Goal: Task Accomplishment & Management: Use online tool/utility

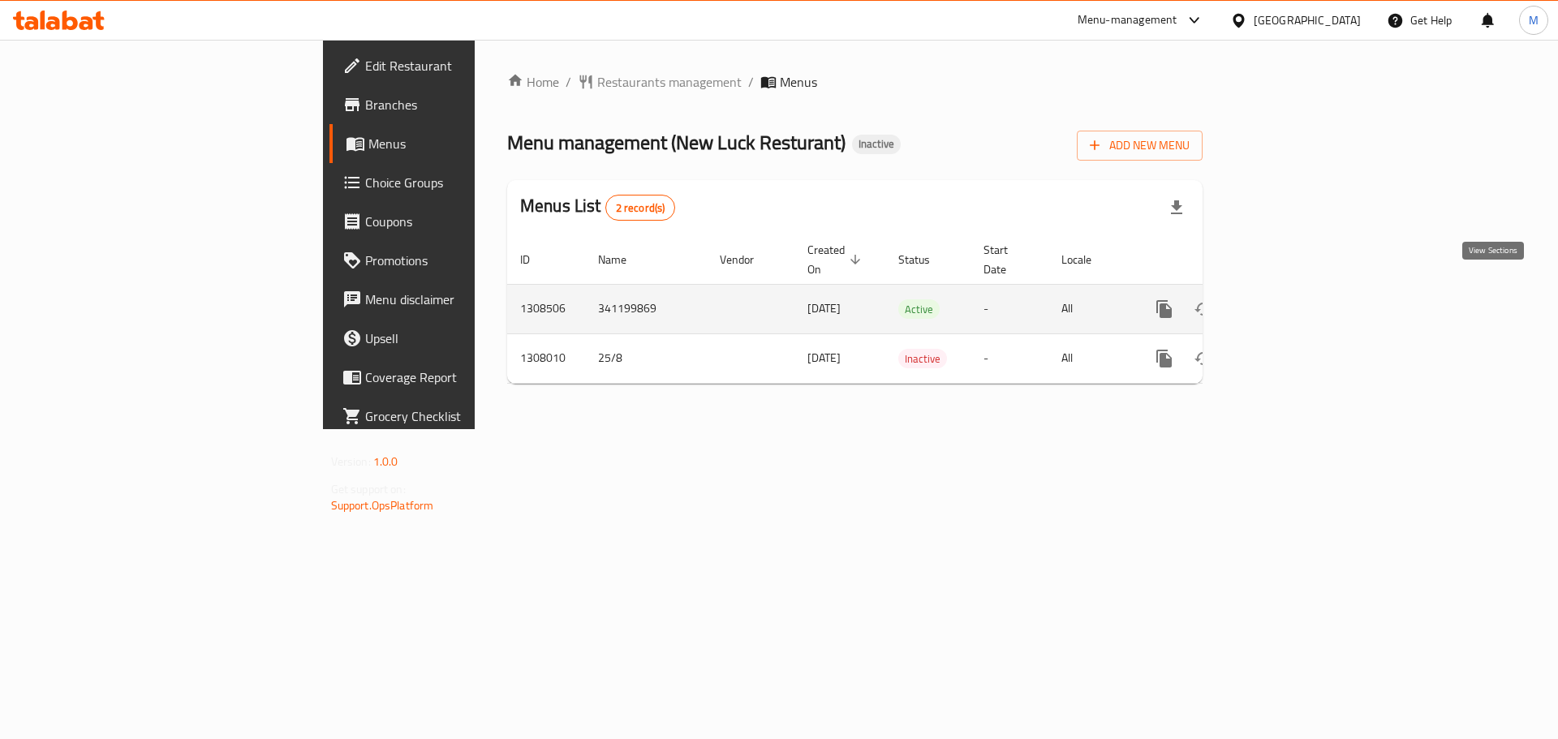
click at [1300, 298] on link "enhanced table" at bounding box center [1280, 309] width 39 height 39
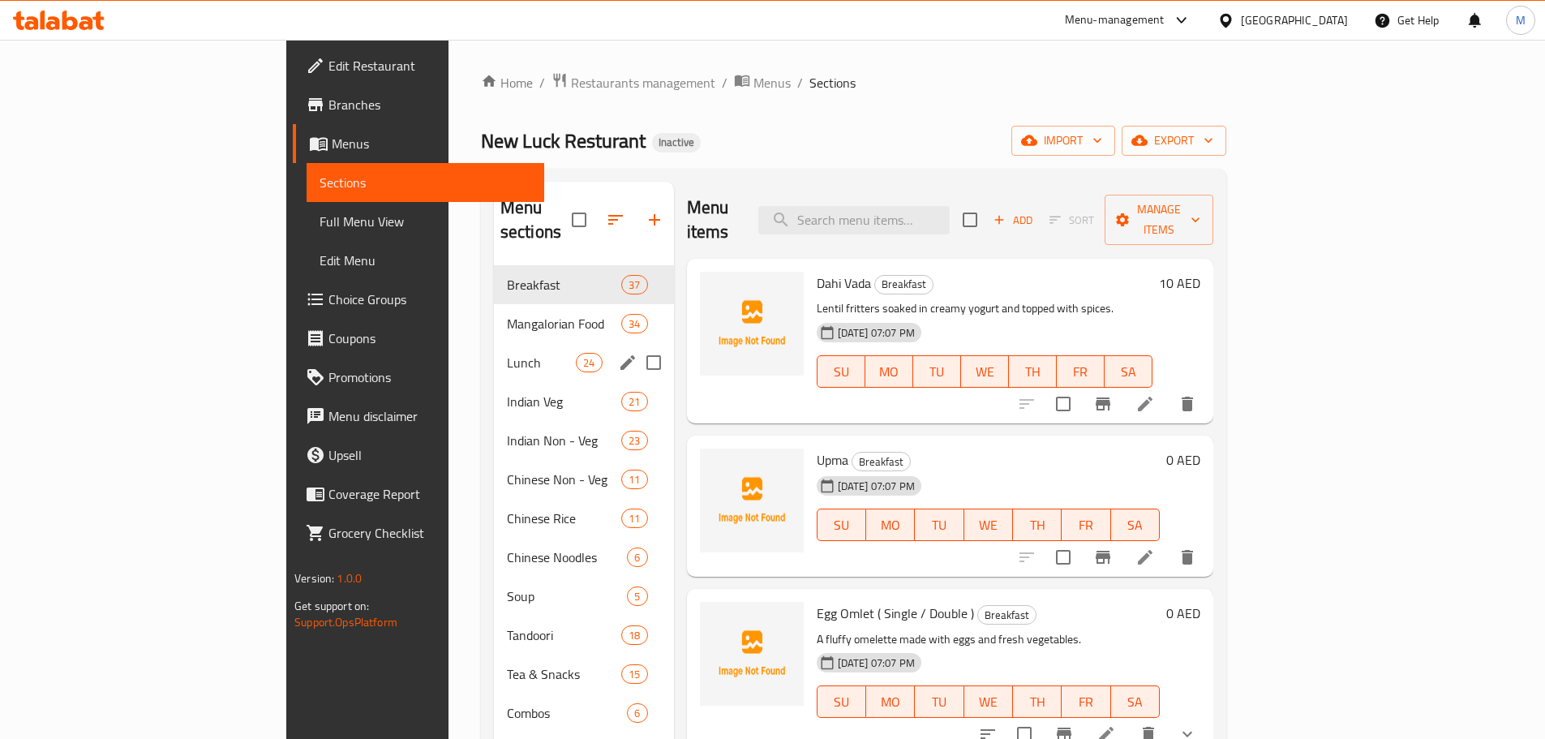
click at [494, 343] on div "Lunch 24" at bounding box center [584, 362] width 180 height 39
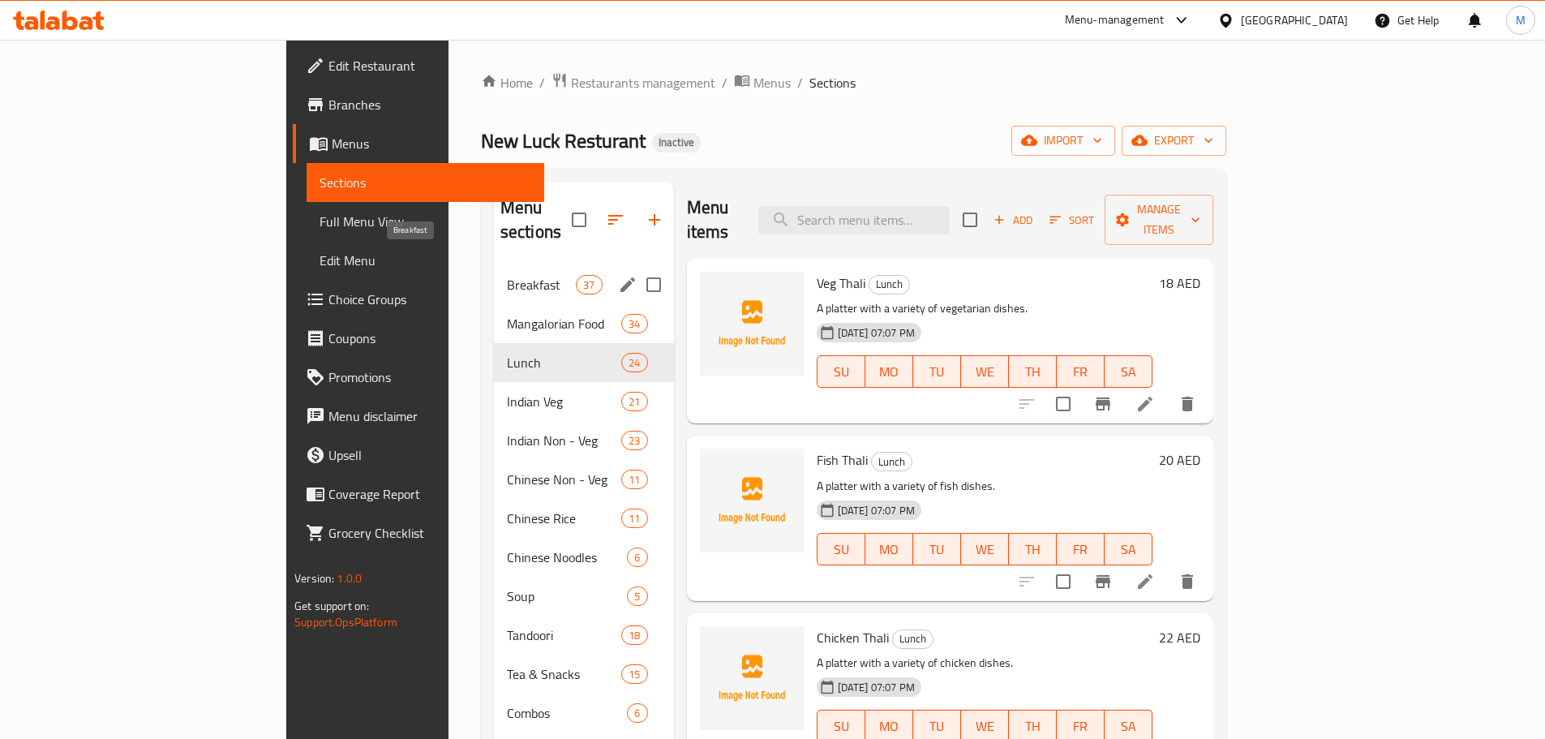
click at [507, 275] on span "Breakfast" at bounding box center [541, 284] width 69 height 19
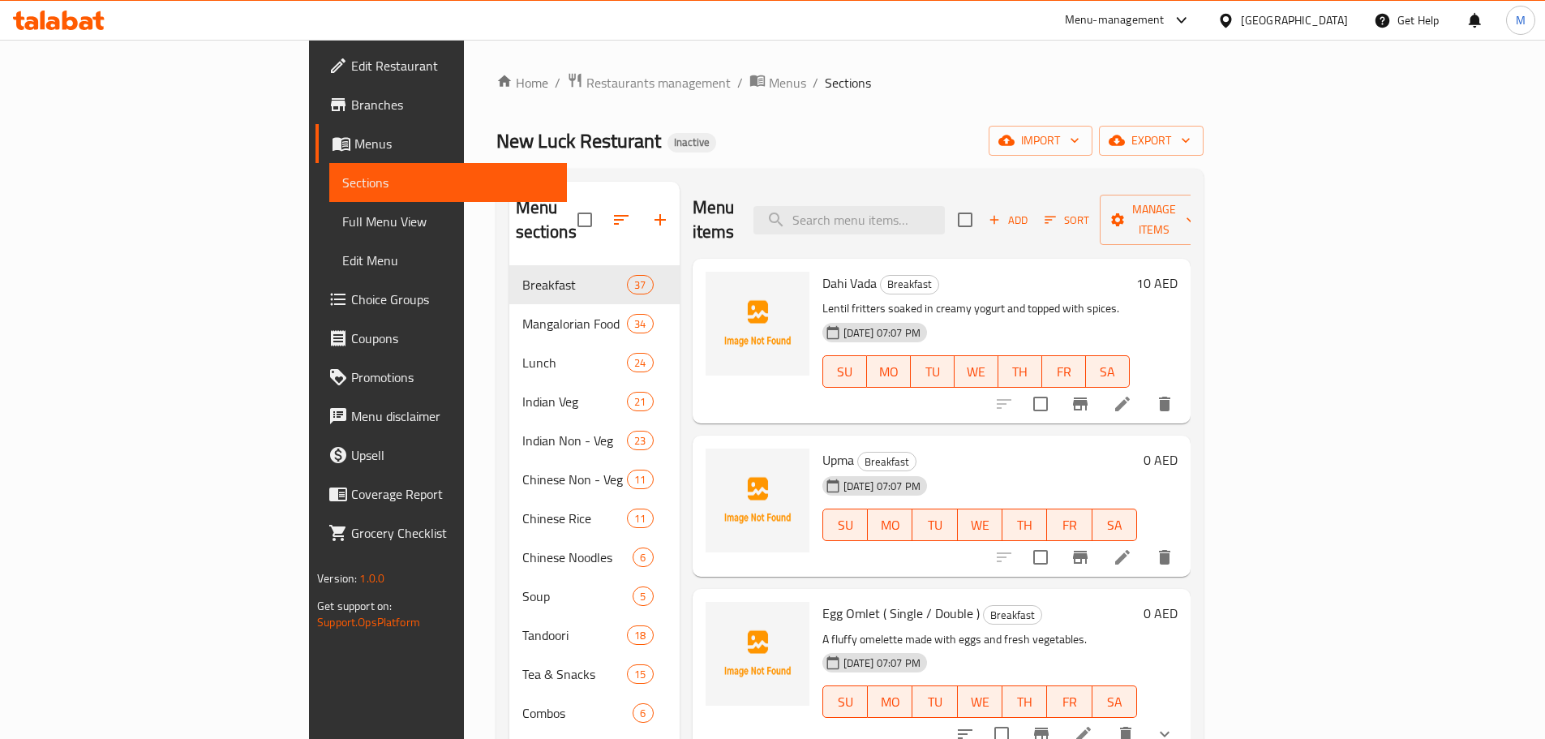
click at [776, 90] on ol "Home / Restaurants management / Menus / Sections" at bounding box center [849, 82] width 707 height 21
click at [1130, 299] on p "Lentil fritters soaked in creamy yogurt and topped with spices." at bounding box center [976, 309] width 307 height 20
click at [1080, 135] on span "import" at bounding box center [1041, 141] width 78 height 20
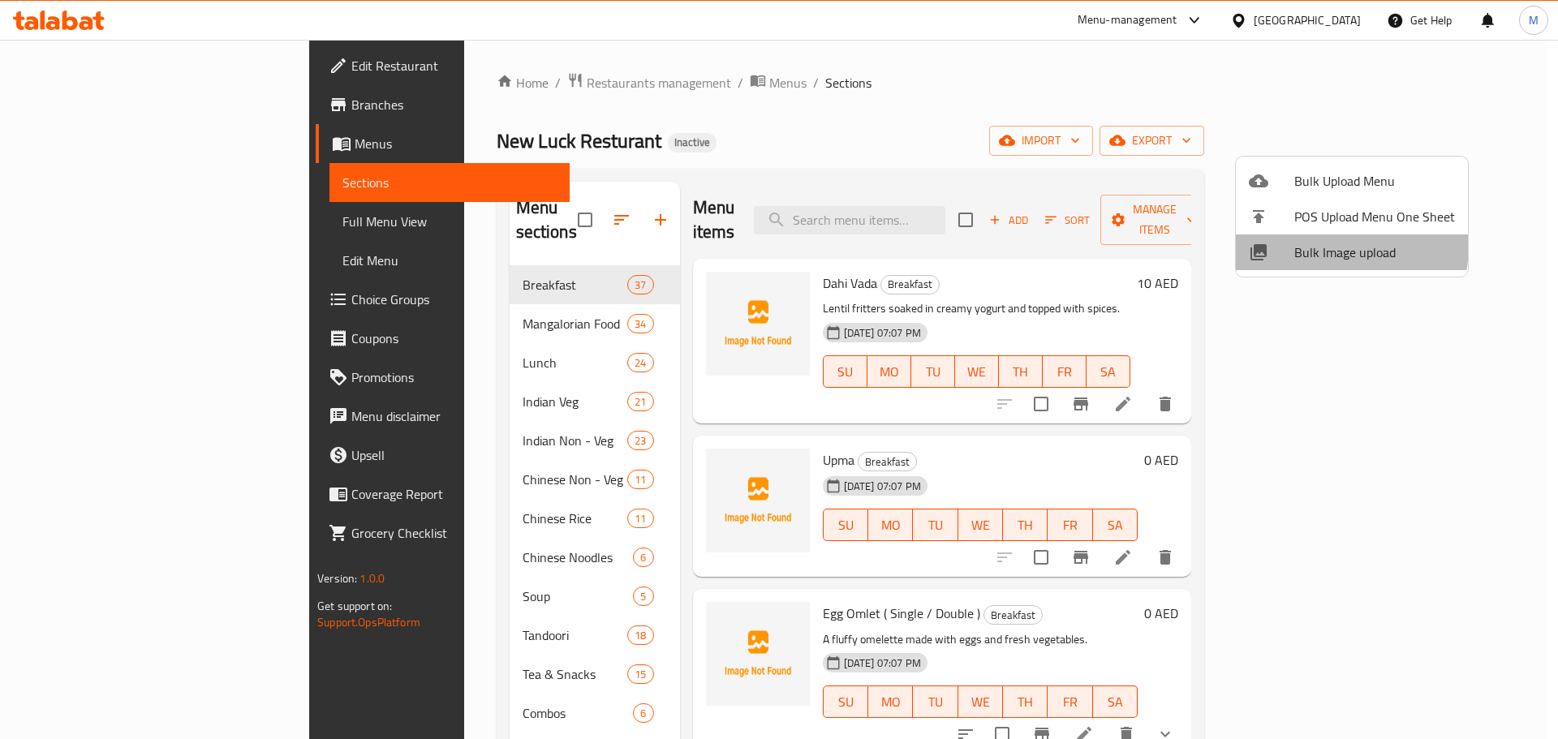
click at [1322, 246] on span "Bulk Image upload" at bounding box center [1374, 252] width 161 height 19
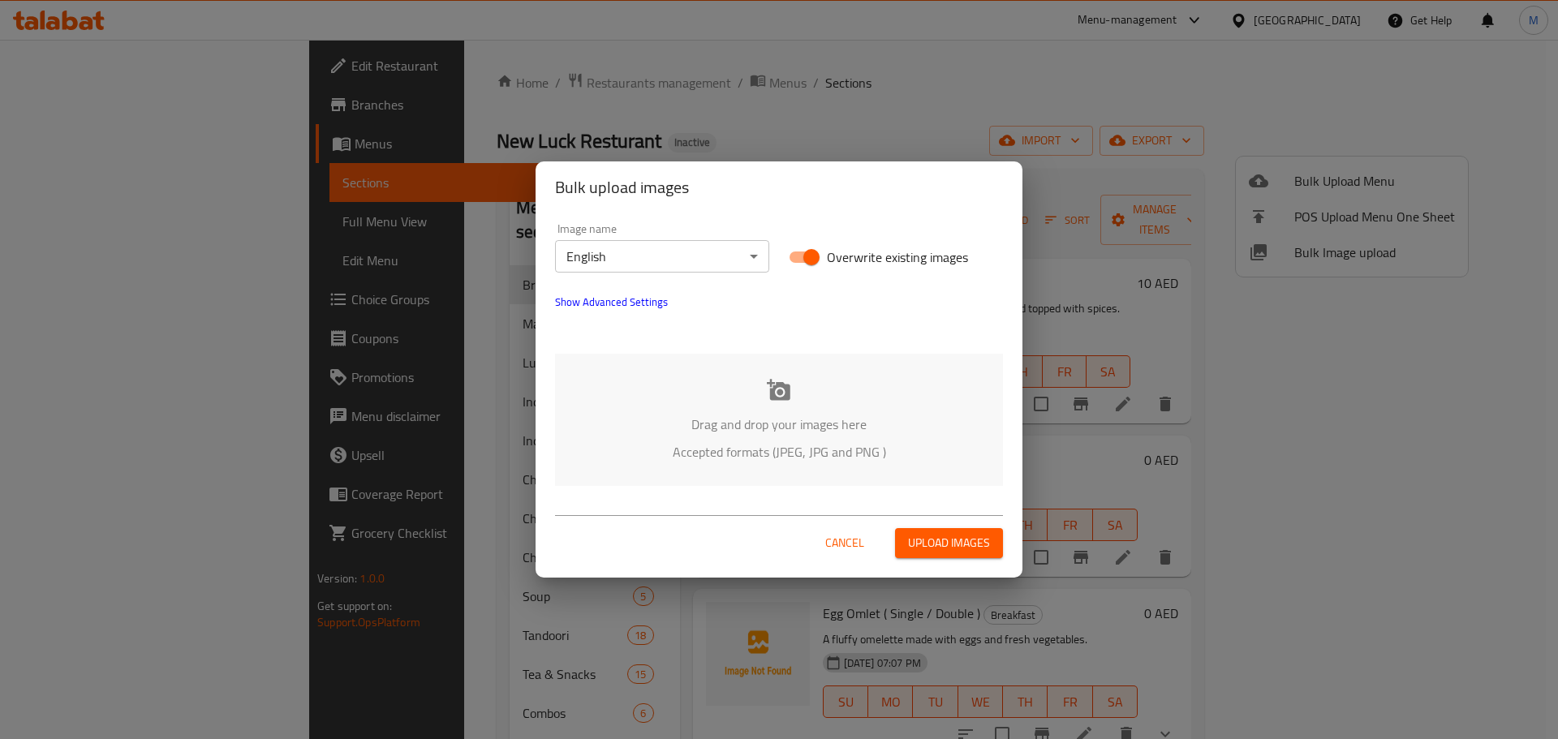
click at [806, 252] on input "Overwrite existing images" at bounding box center [811, 257] width 92 height 31
checkbox input "false"
click at [806, 415] on p "Drag and drop your images here" at bounding box center [778, 424] width 399 height 19
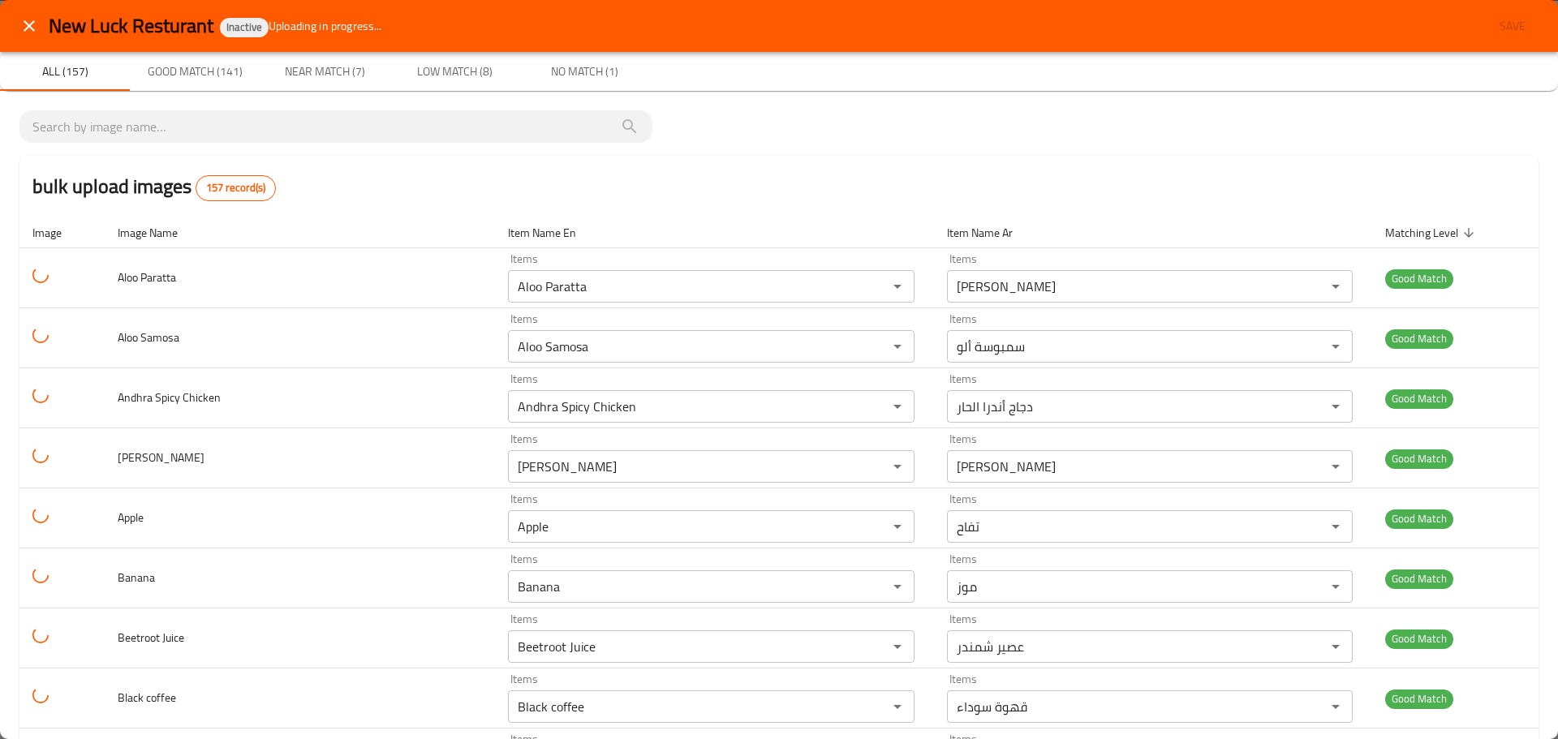
click at [1326, 82] on div "All (157) Good Match (141) Near Match (7) Low Match (8) No Match (1)" at bounding box center [779, 71] width 1558 height 39
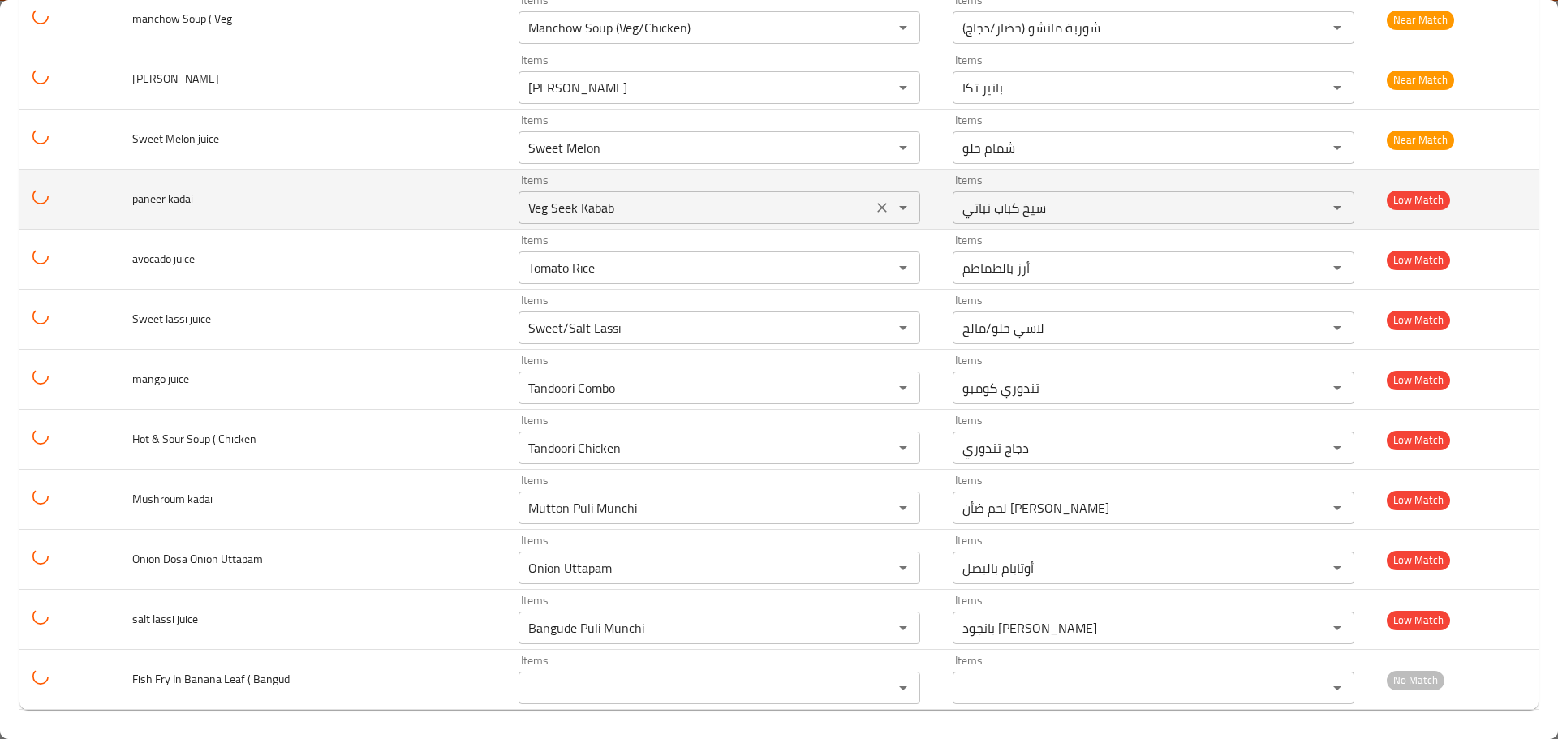
scroll to position [8966, 0]
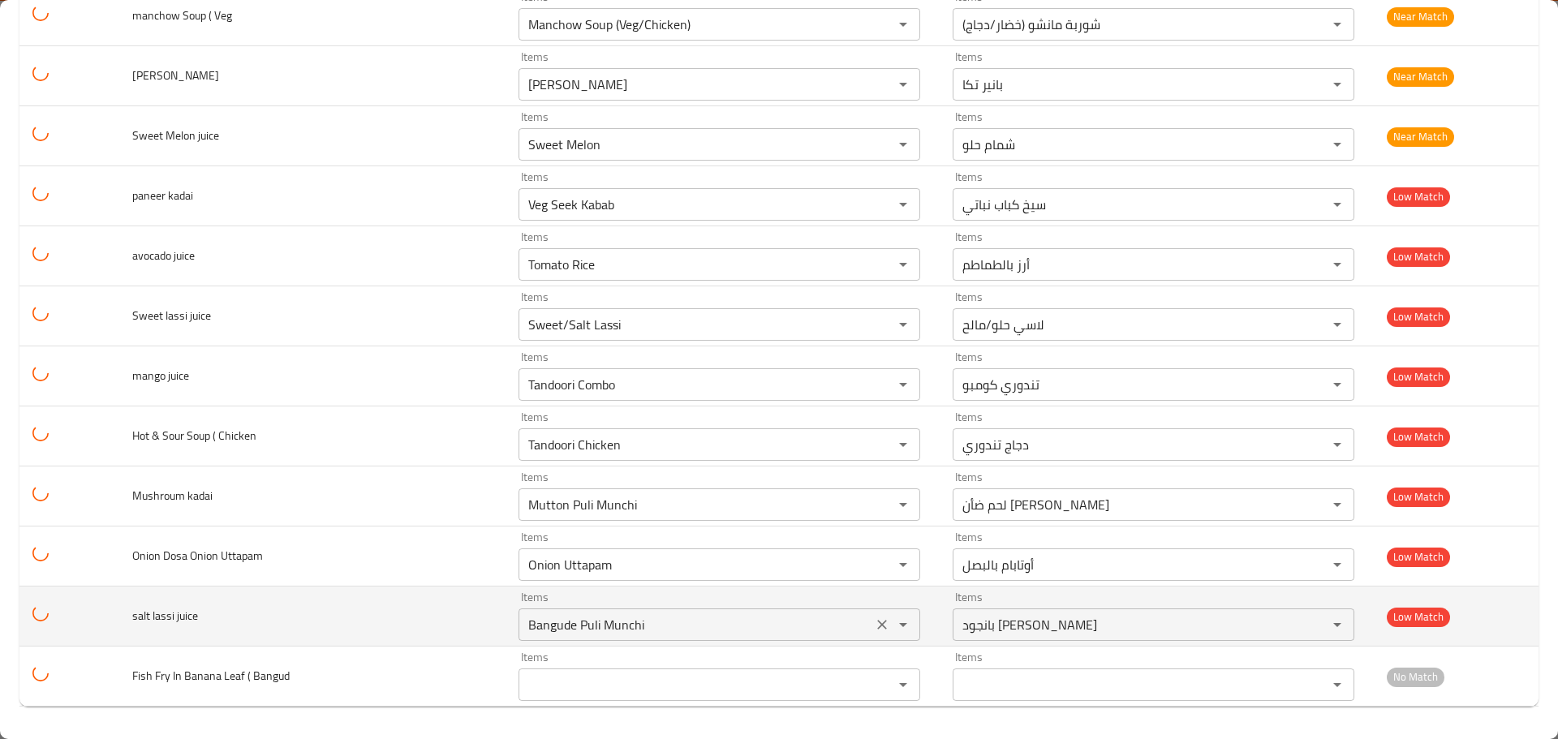
click at [677, 613] on juice "Bangude Puli Munchi" at bounding box center [695, 624] width 344 height 23
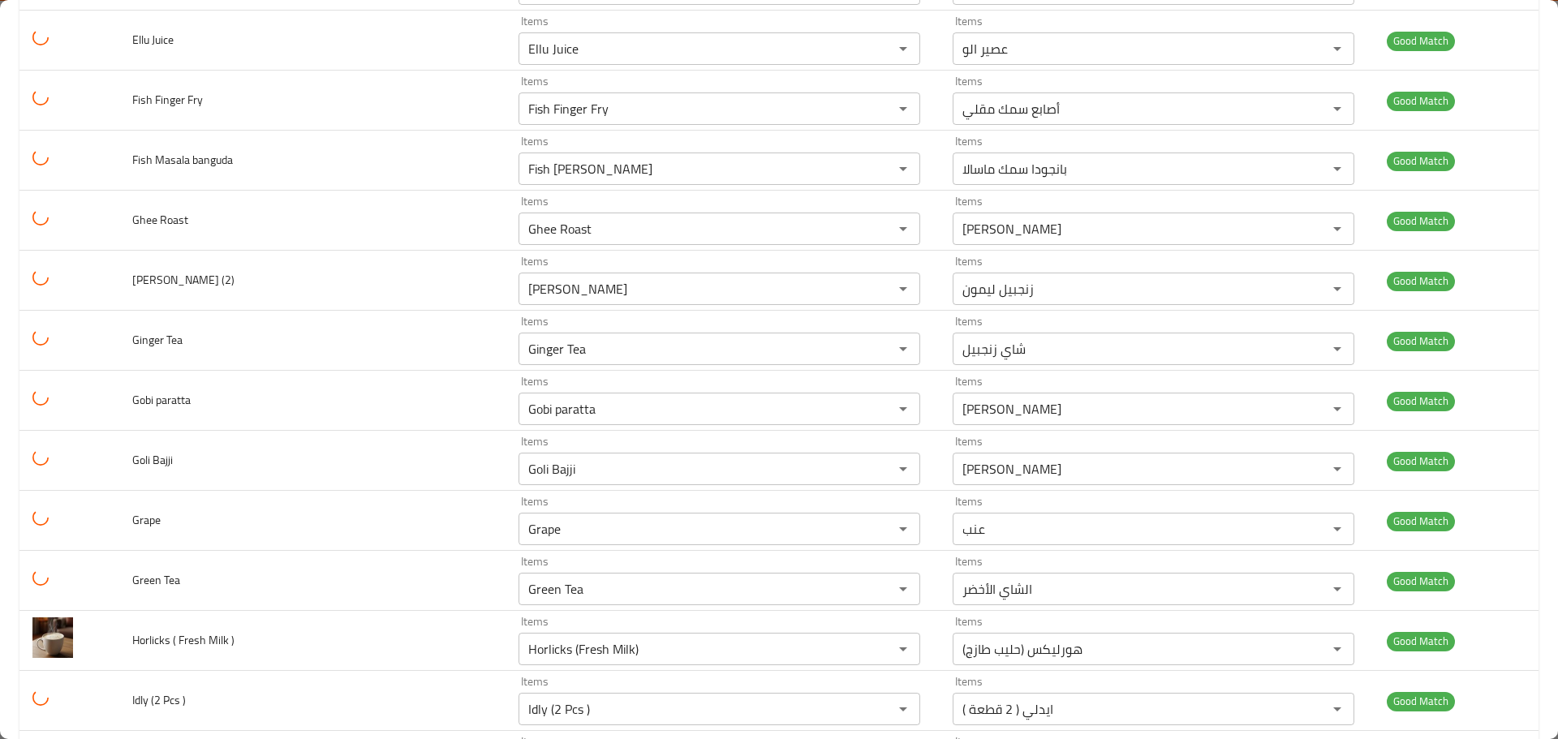
scroll to position [2287, 0]
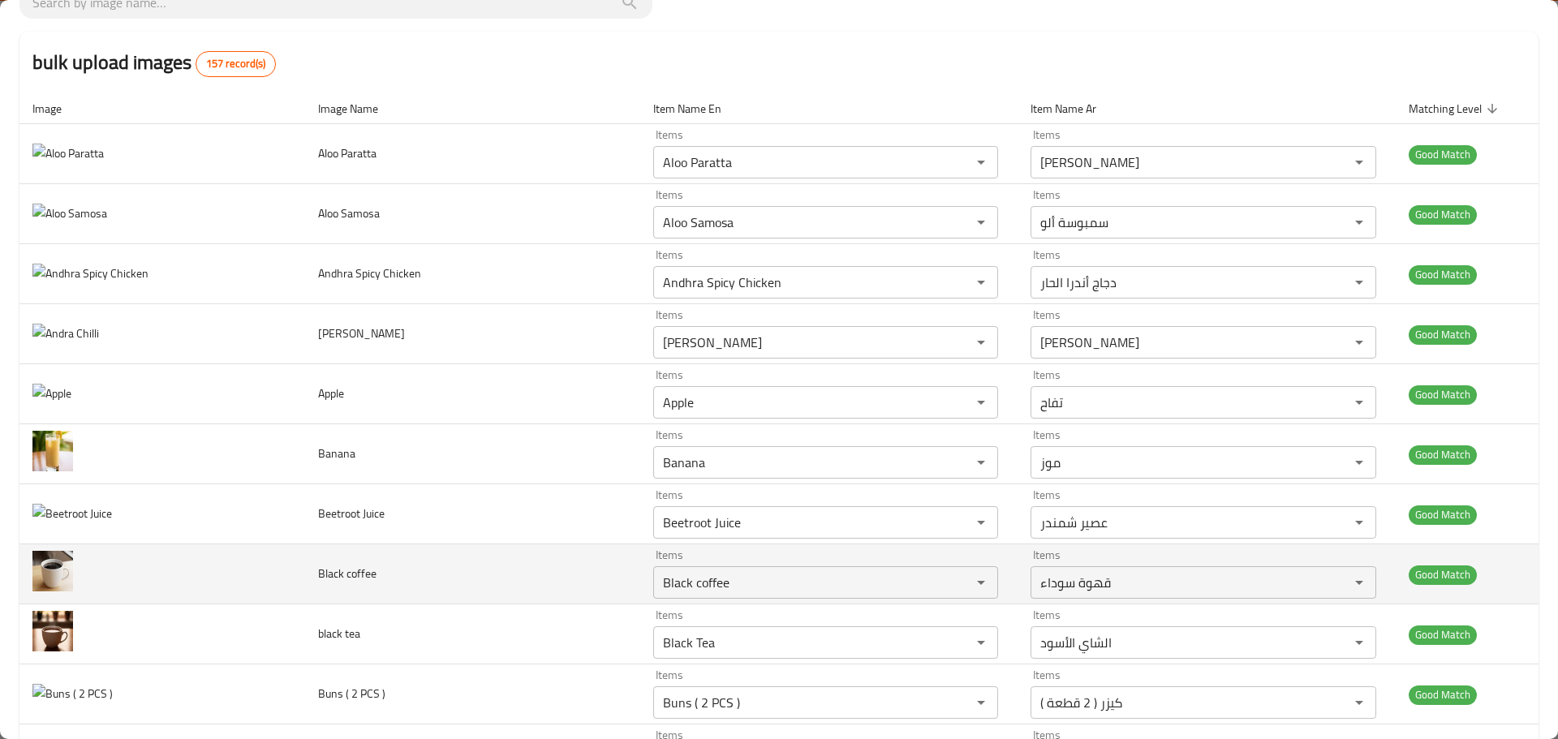
scroll to position [0, 0]
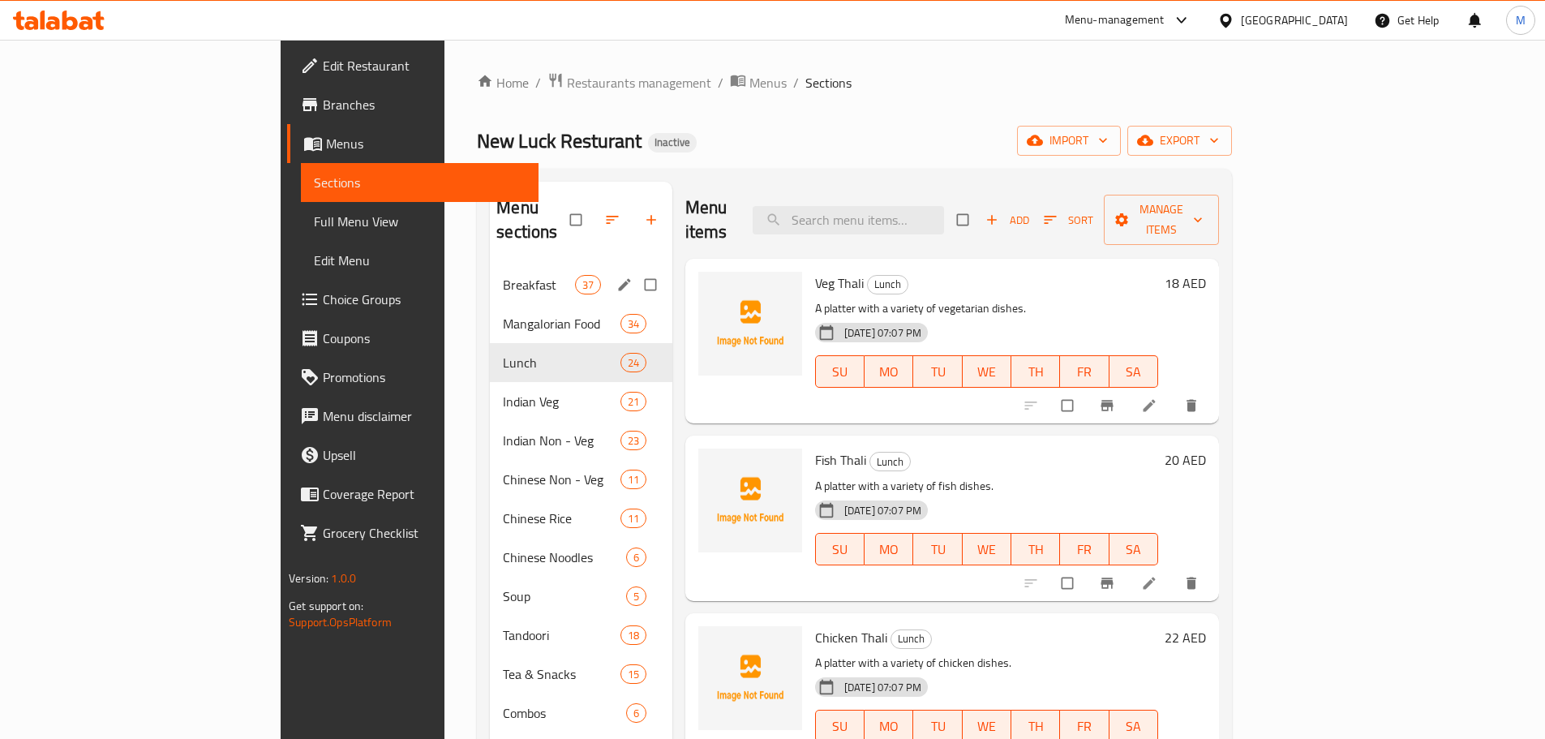
click at [503, 275] on span "Breakfast" at bounding box center [538, 284] width 71 height 19
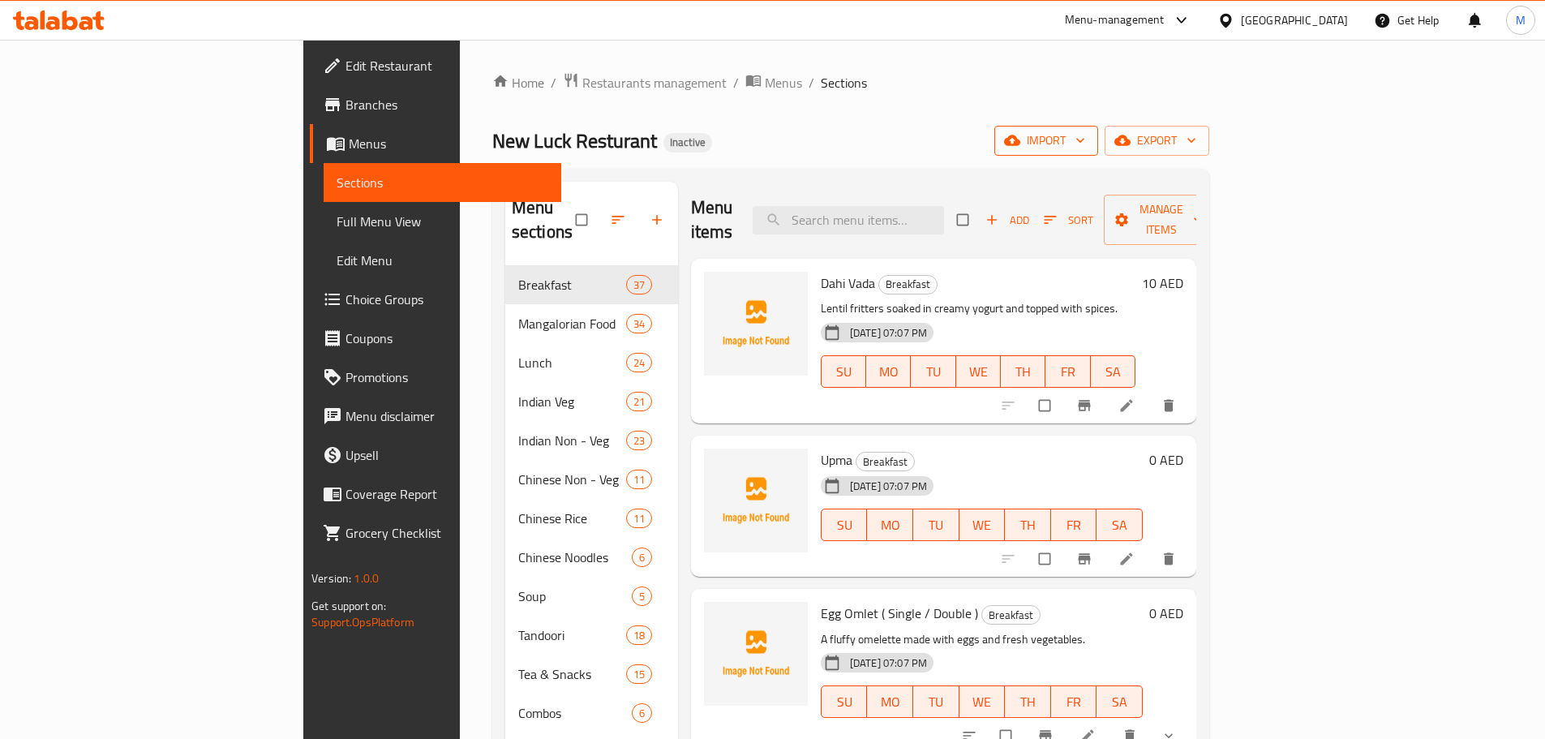
click at [1098, 126] on button "import" at bounding box center [1047, 141] width 104 height 30
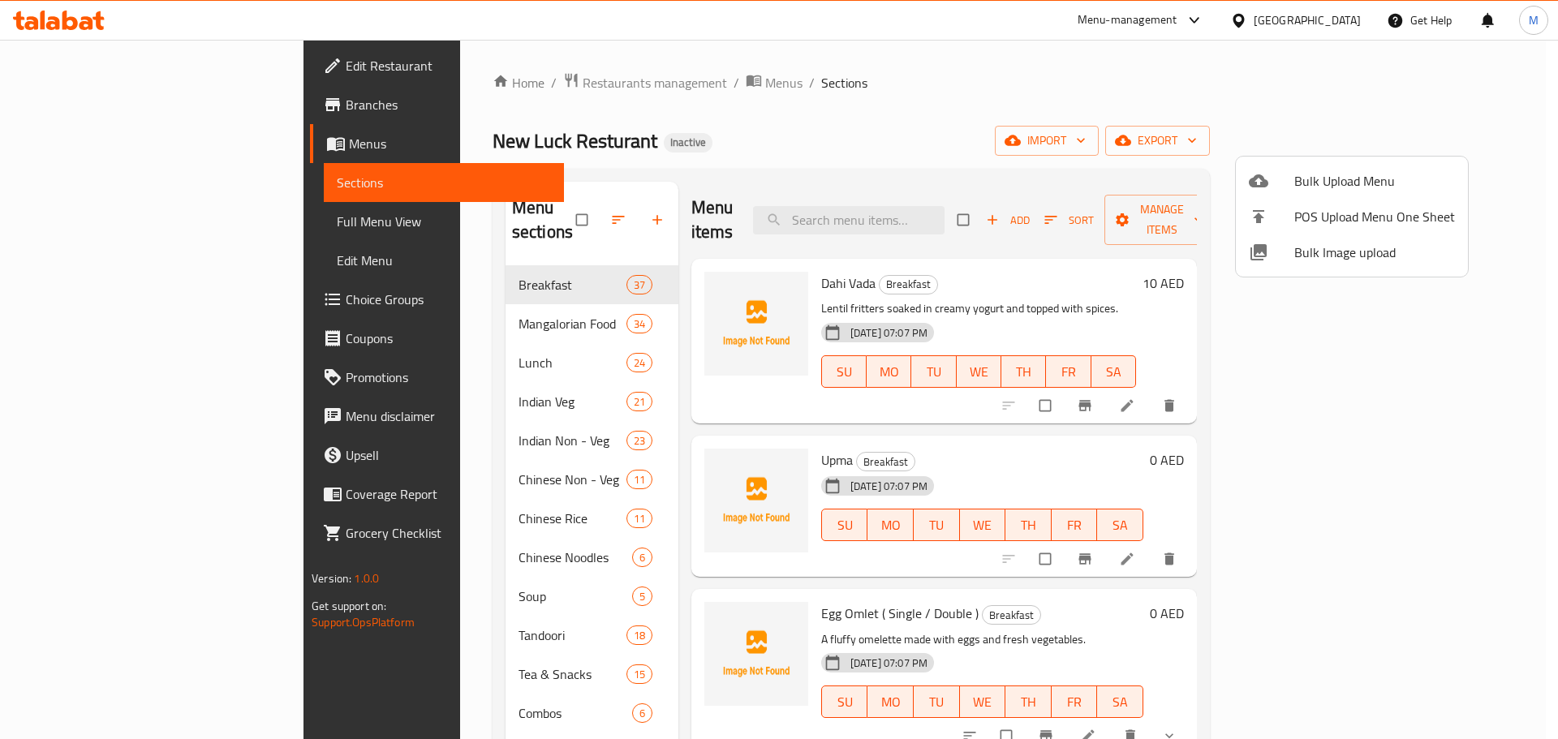
click at [1354, 249] on span "Bulk Image upload" at bounding box center [1374, 252] width 161 height 19
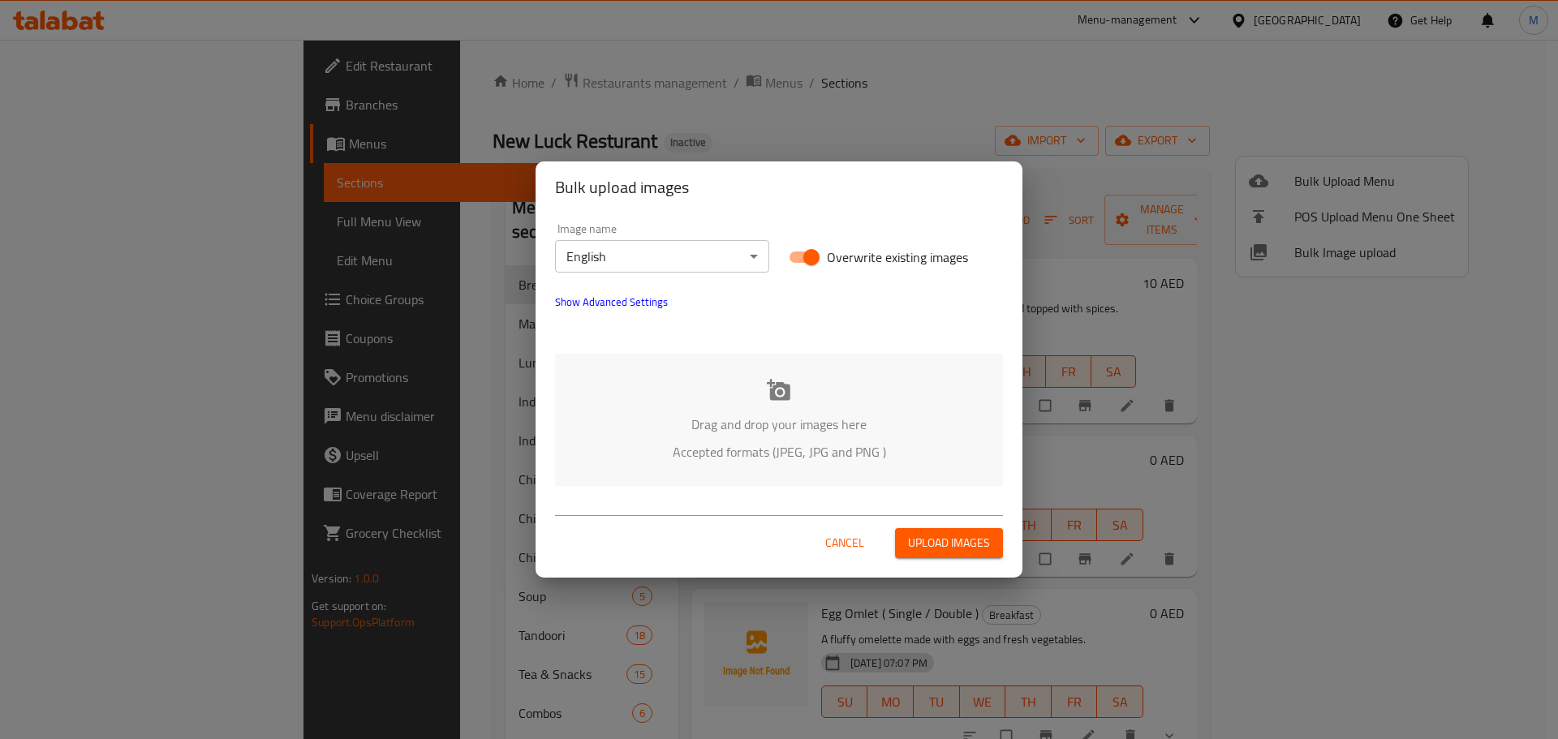
click at [816, 256] on input "Overwrite existing images" at bounding box center [811, 257] width 92 height 31
checkbox input "false"
click at [806, 426] on p "Drag and drop your images here" at bounding box center [778, 424] width 399 height 19
